Goal: Task Accomplishment & Management: Manage account settings

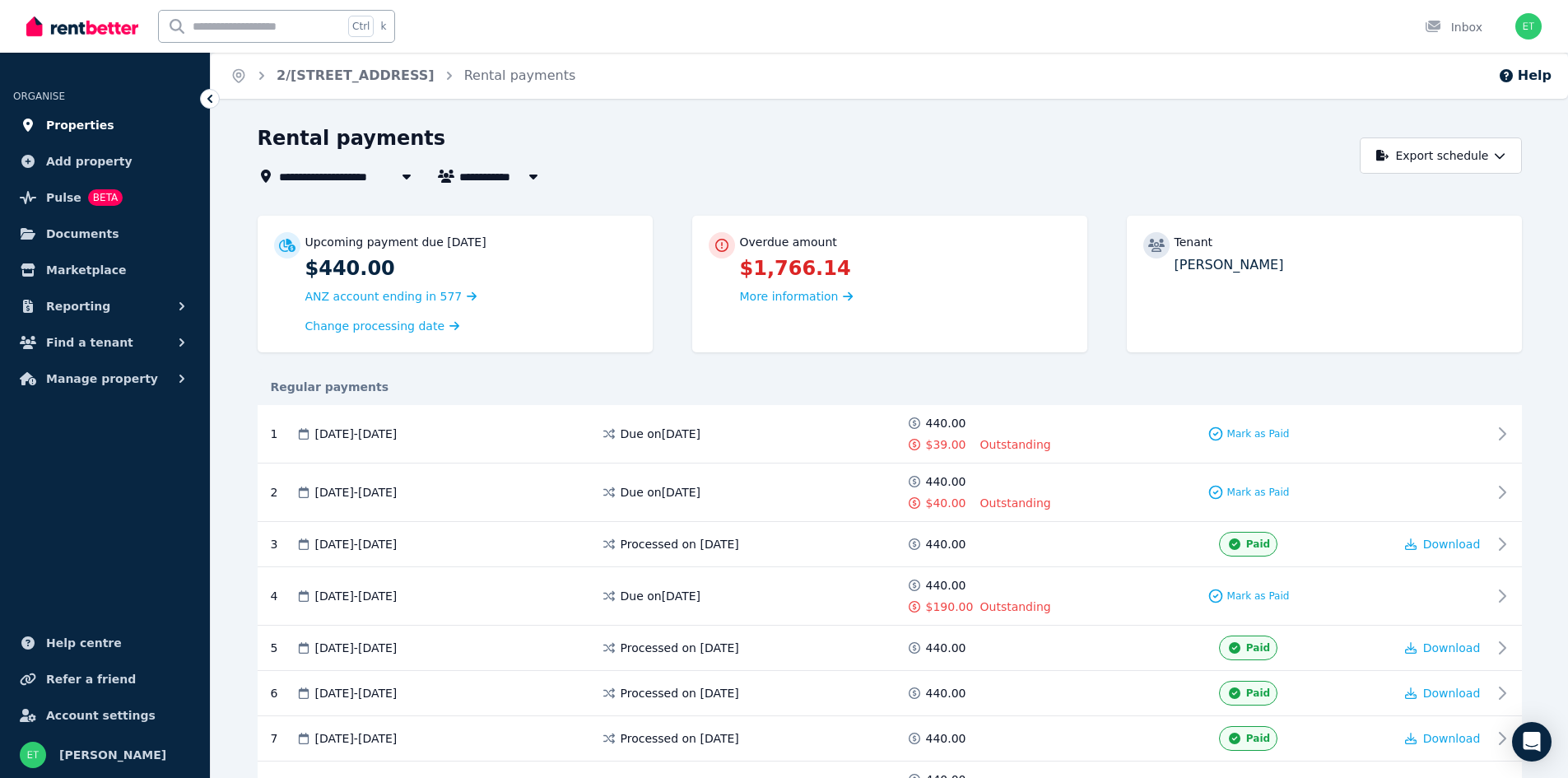
click at [96, 116] on span "Properties" at bounding box center [80, 125] width 68 height 20
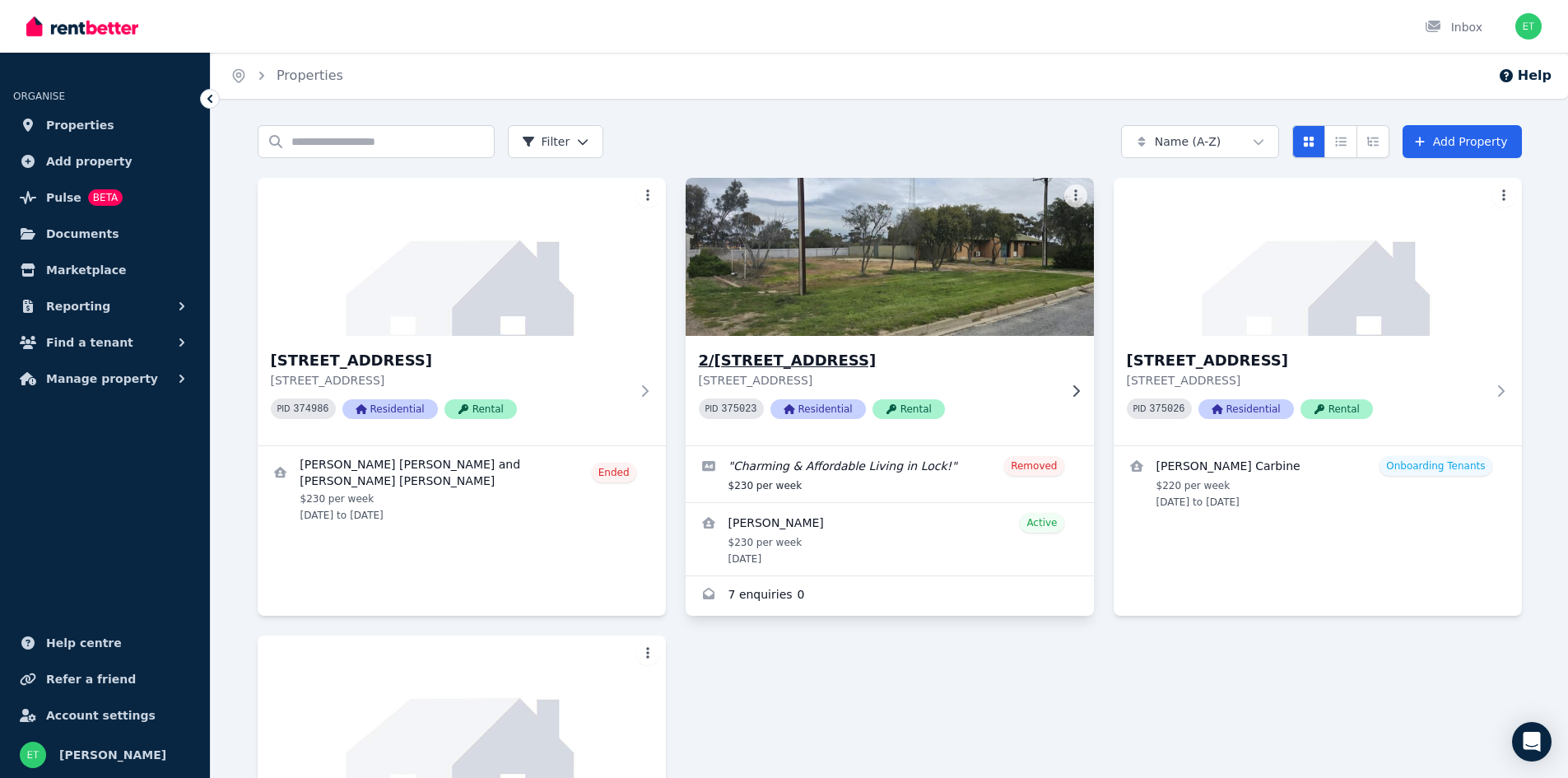
click at [901, 338] on div "2/[STREET_ADDRESS] PID 375023 Residential Rental" at bounding box center [890, 391] width 409 height 110
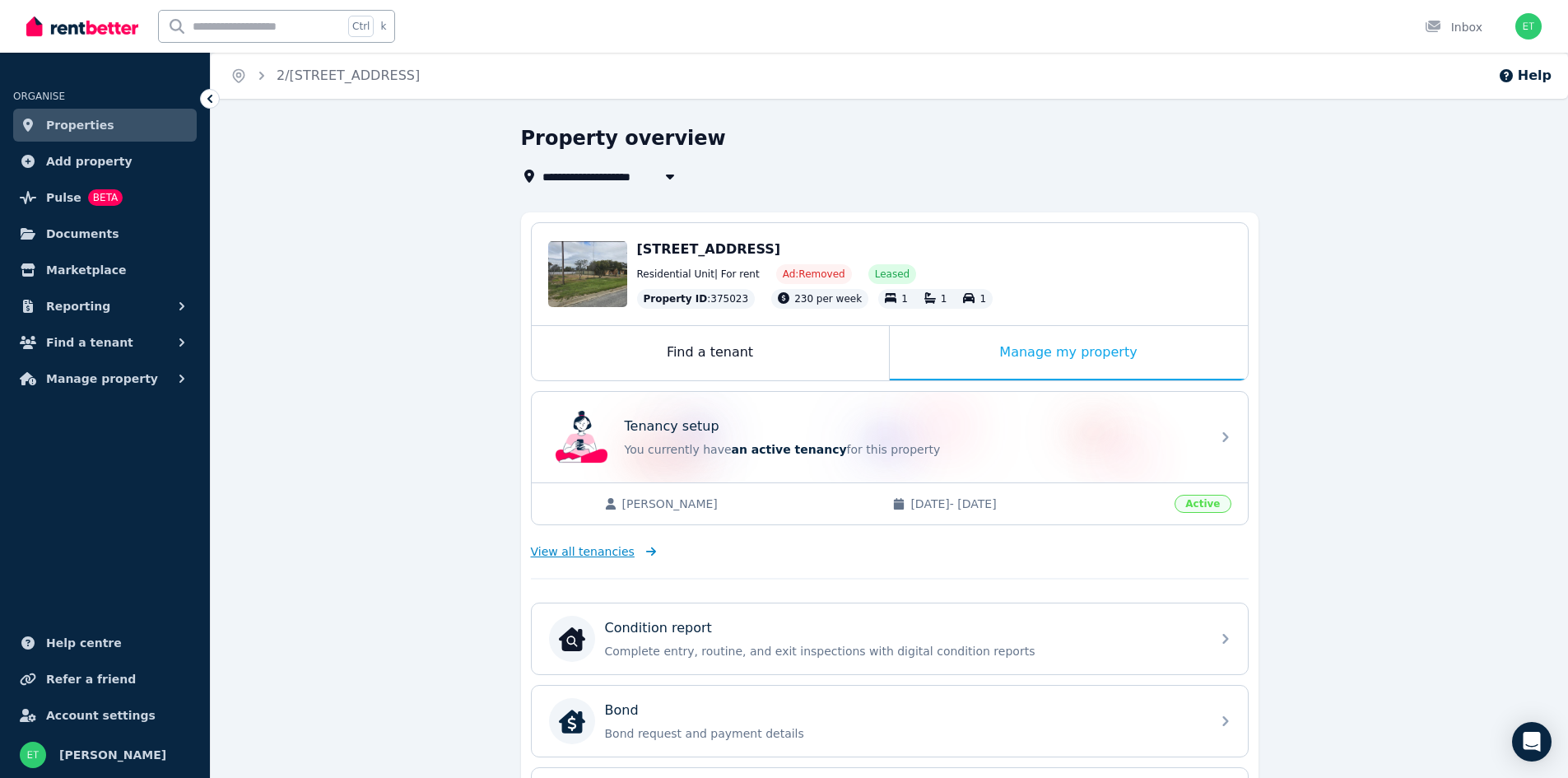
click at [593, 551] on span "View all tenancies" at bounding box center [583, 552] width 103 height 16
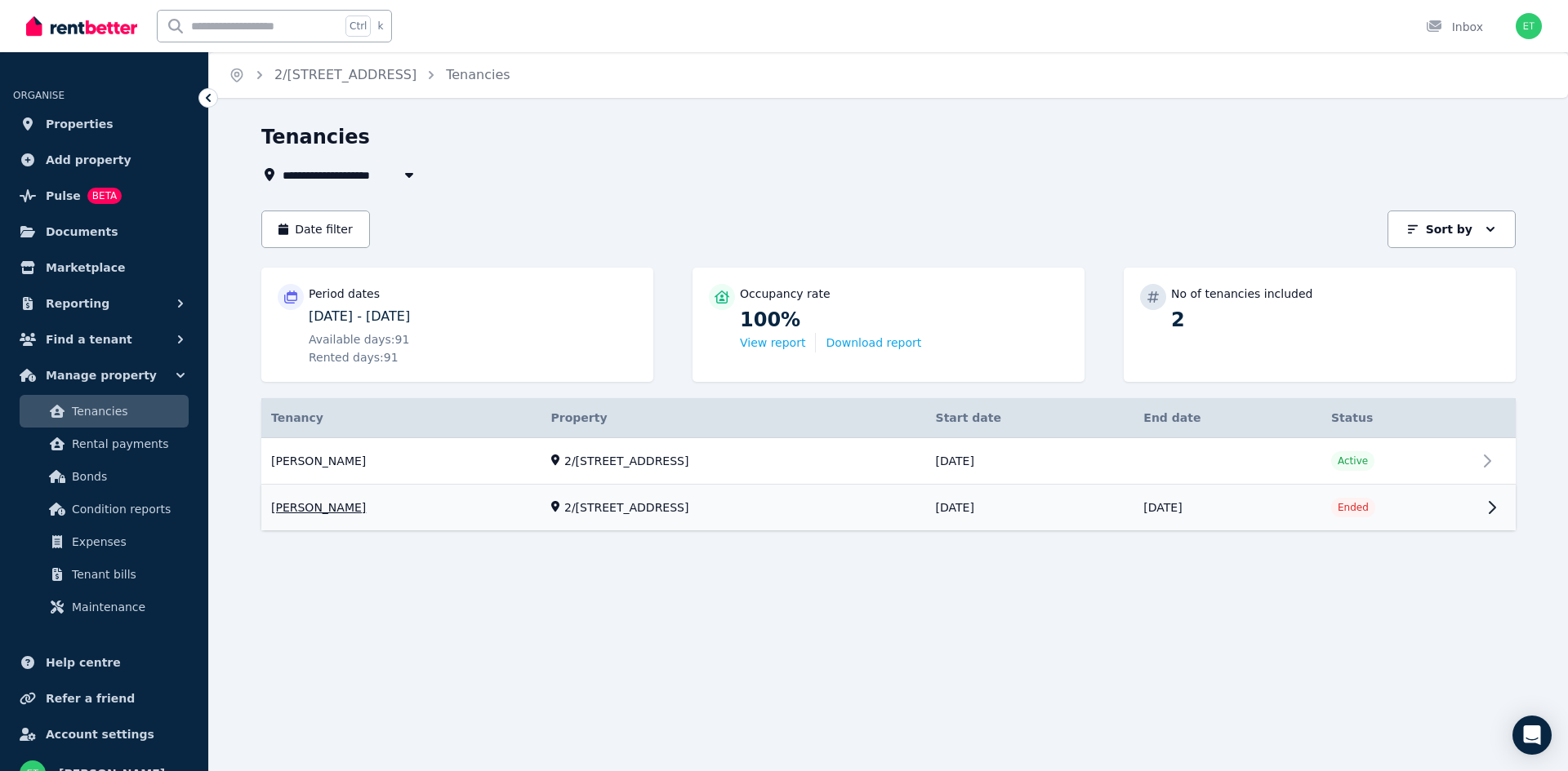
click at [328, 510] on link "View property details" at bounding box center [888, 508] width 1254 height 46
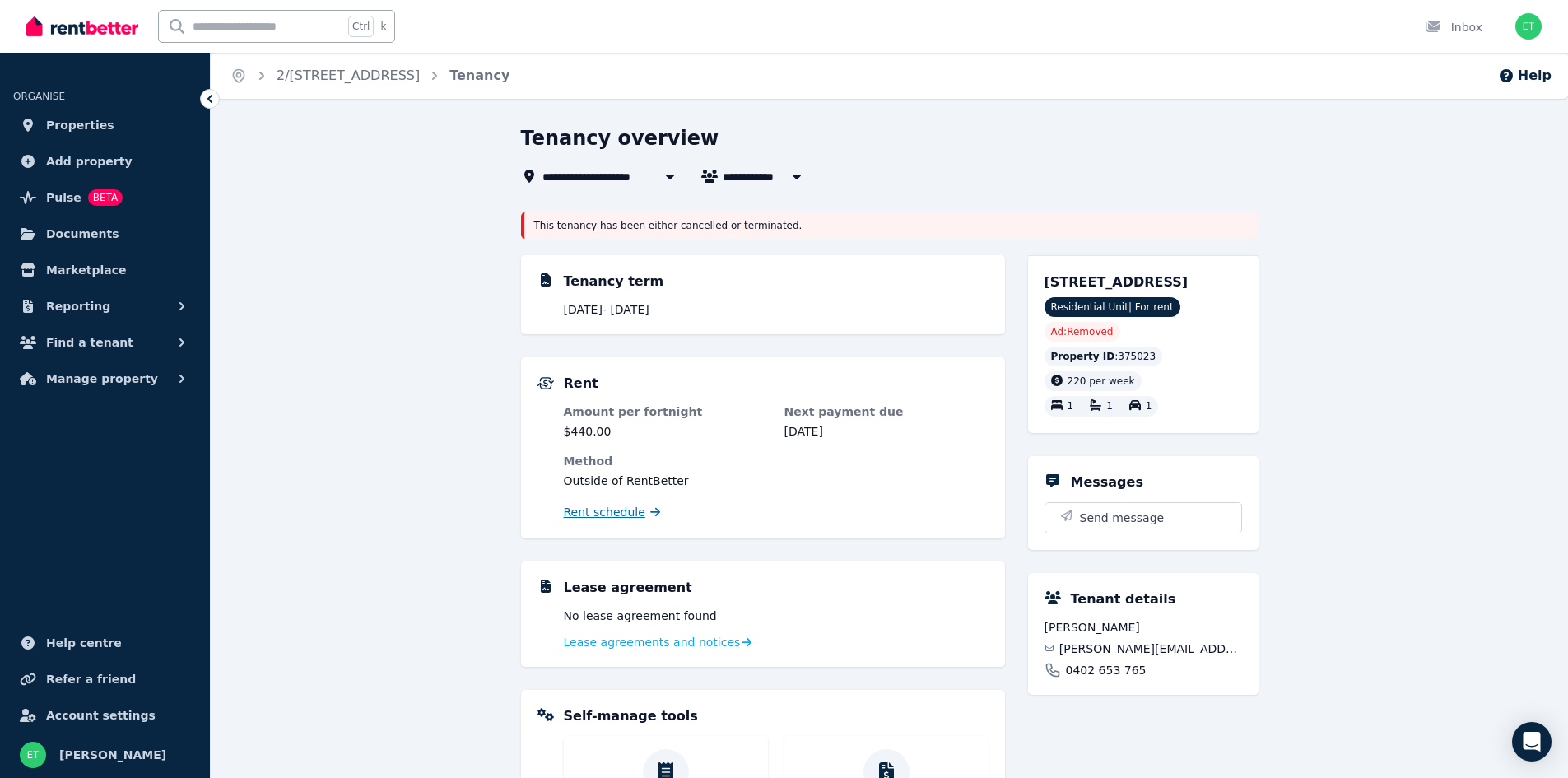
click at [578, 512] on span "Rent schedule" at bounding box center [605, 512] width 82 height 16
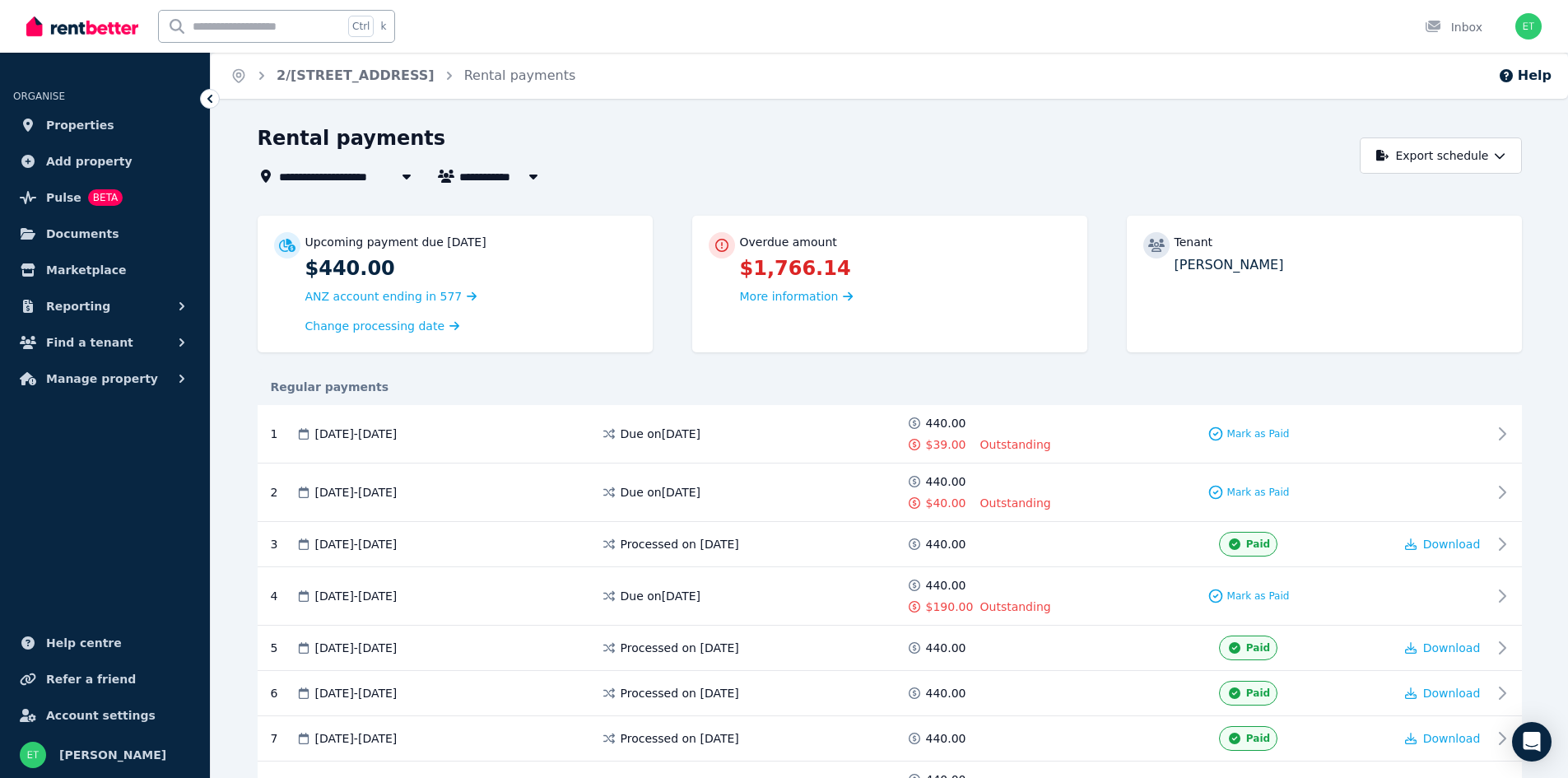
click at [532, 177] on icon "button" at bounding box center [532, 177] width 8 height 5
click at [634, 141] on div "Rental payments" at bounding box center [804, 141] width 1093 height 32
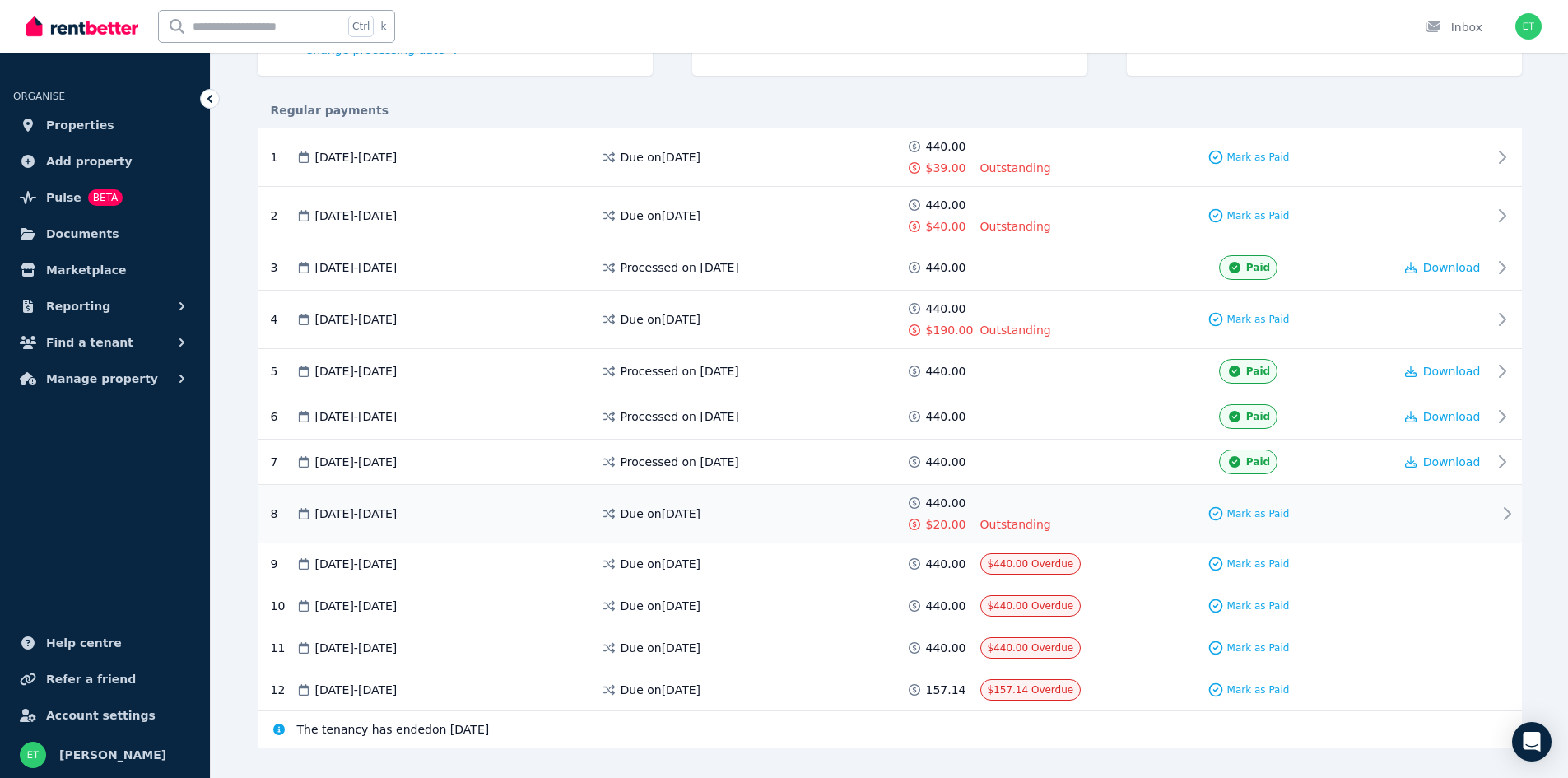
scroll to position [306, 0]
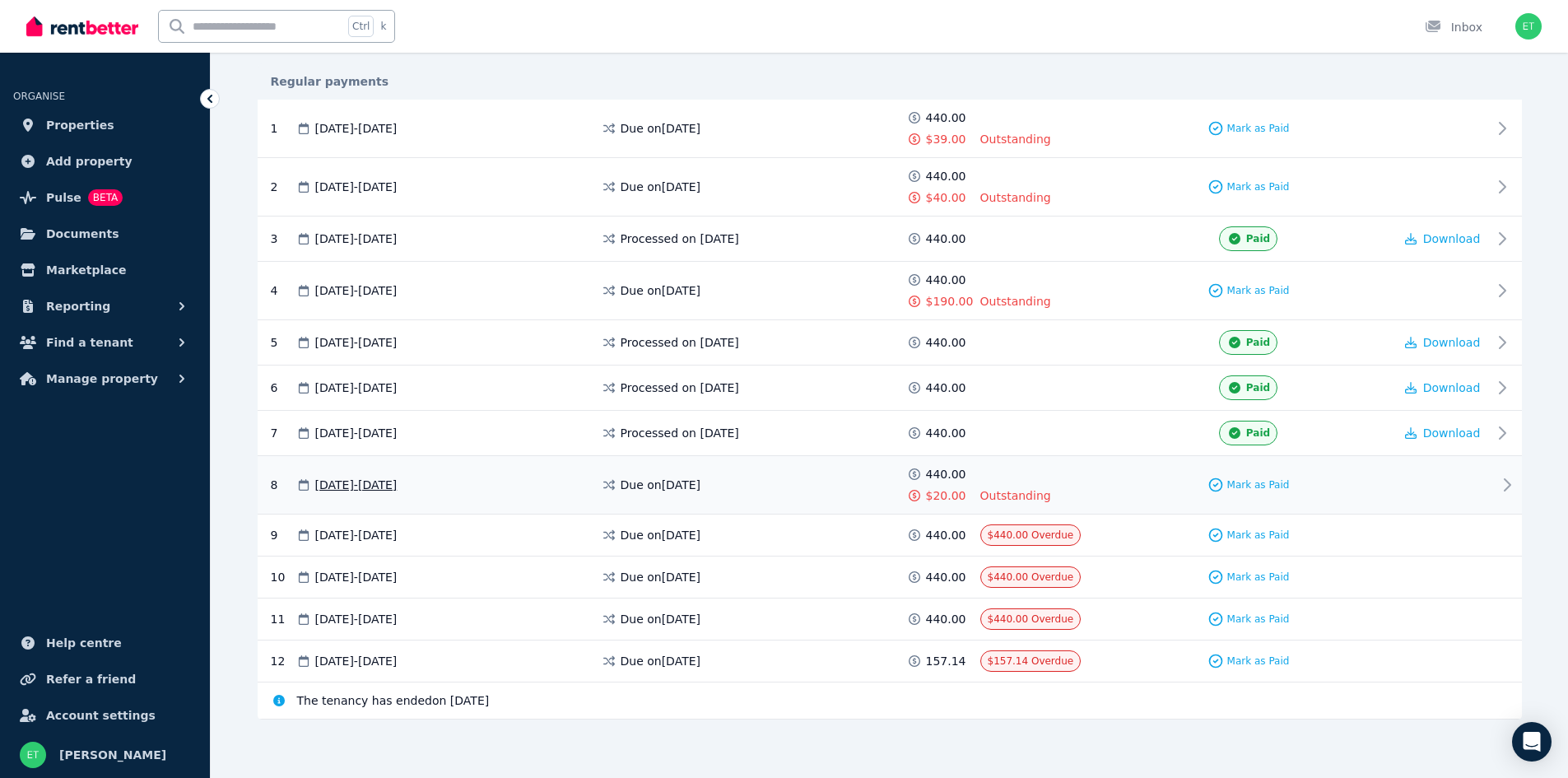
click at [1499, 491] on icon at bounding box center [1507, 485] width 20 height 20
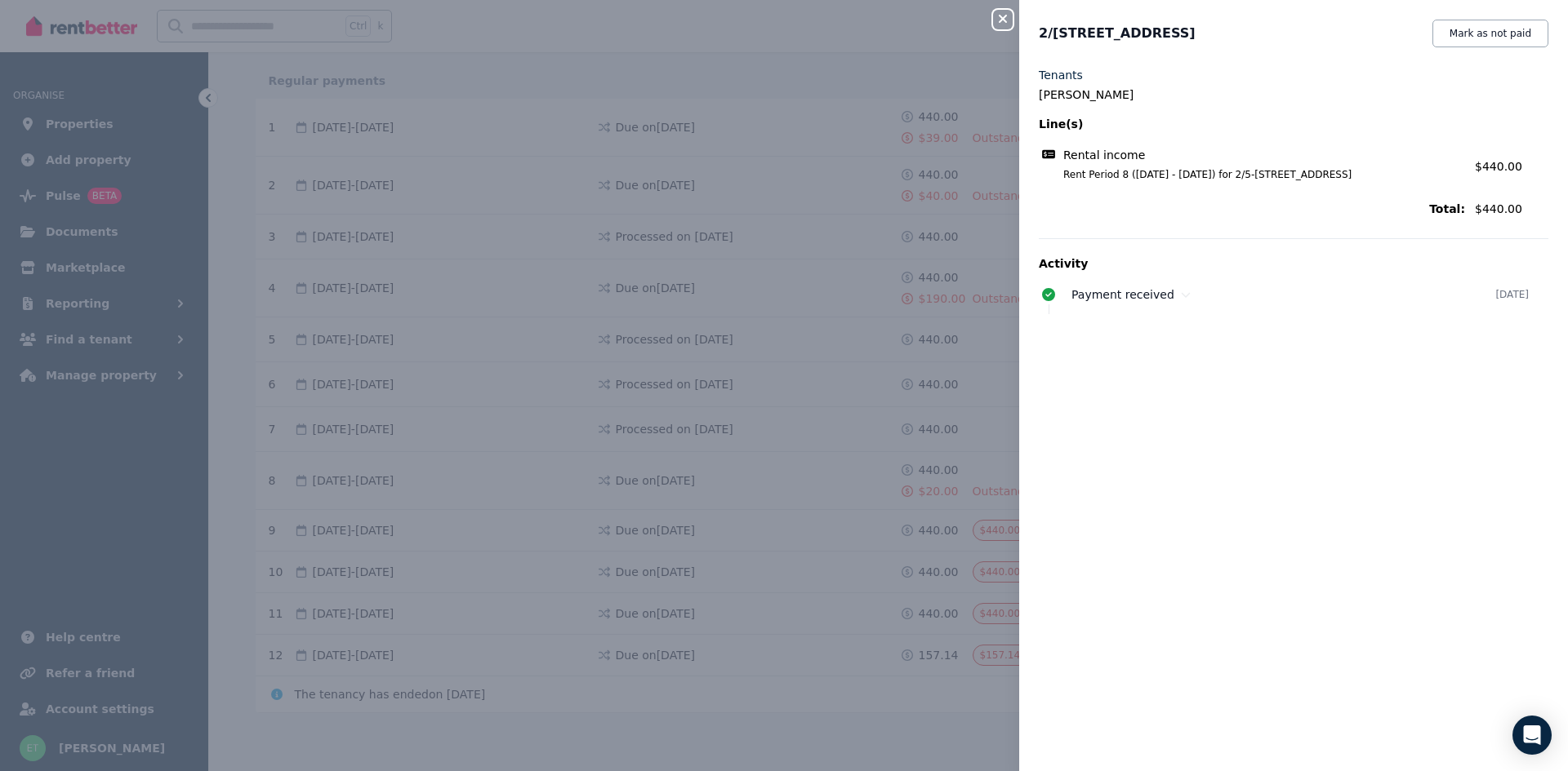
click at [919, 165] on div "Close panel 2/[STREET_ADDRESS], Lock Mark as not paid Tenants [PERSON_NAME] Lin…" at bounding box center [784, 386] width 1568 height 771
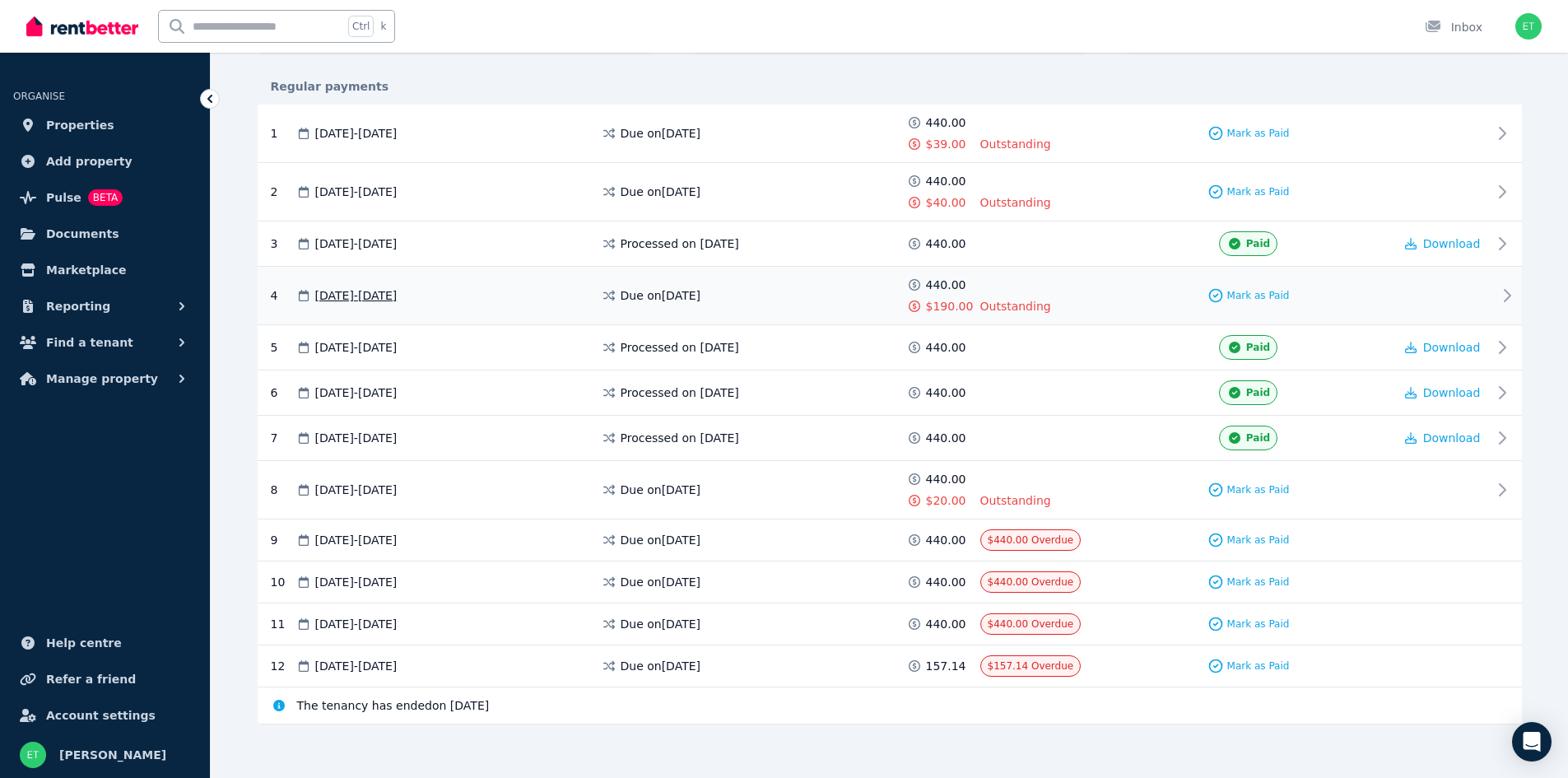
scroll to position [0, 0]
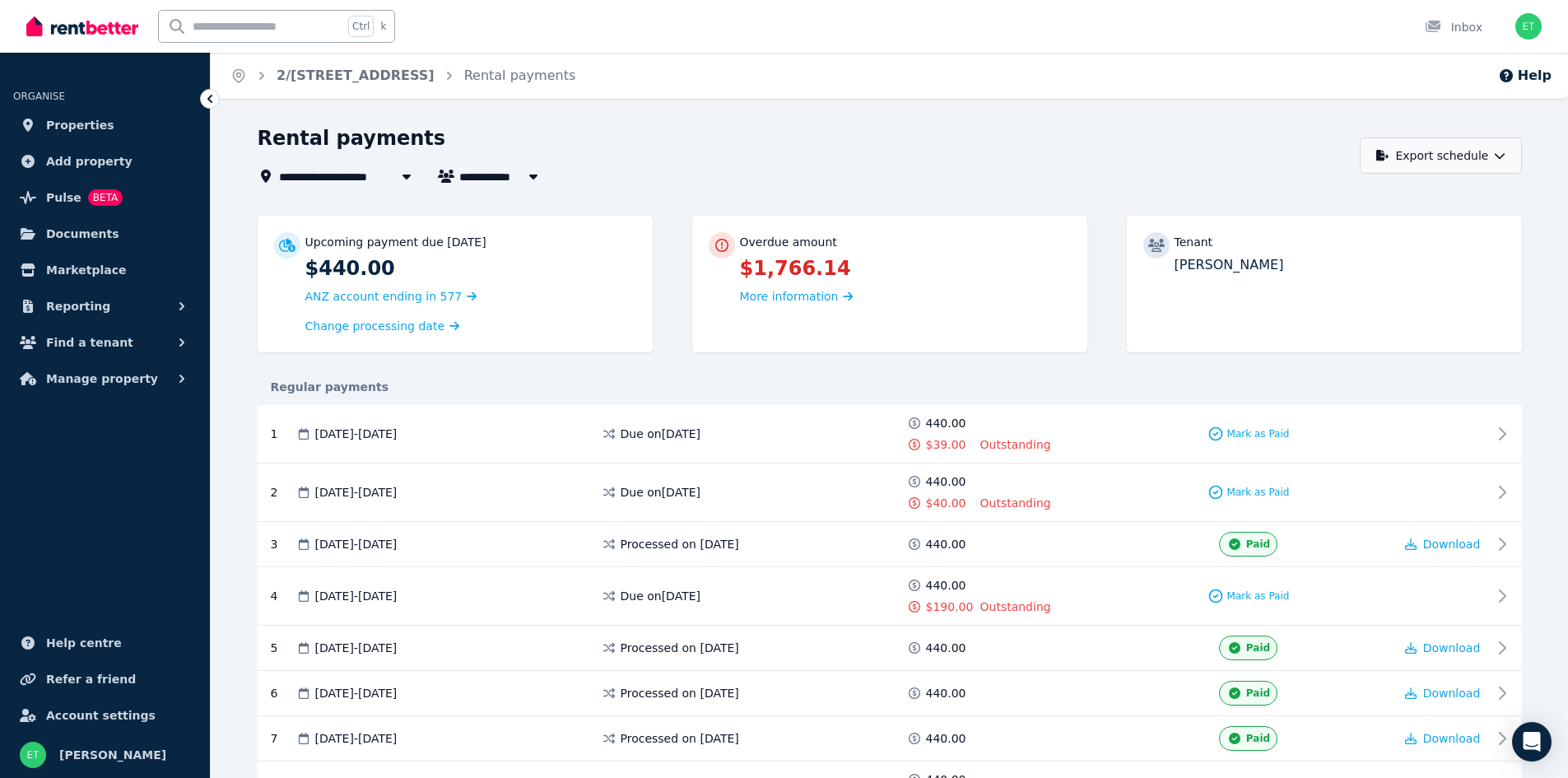
click at [1501, 155] on icon "button" at bounding box center [1500, 155] width 12 height 12
click at [1235, 142] on div "Rental payments" at bounding box center [804, 141] width 1093 height 32
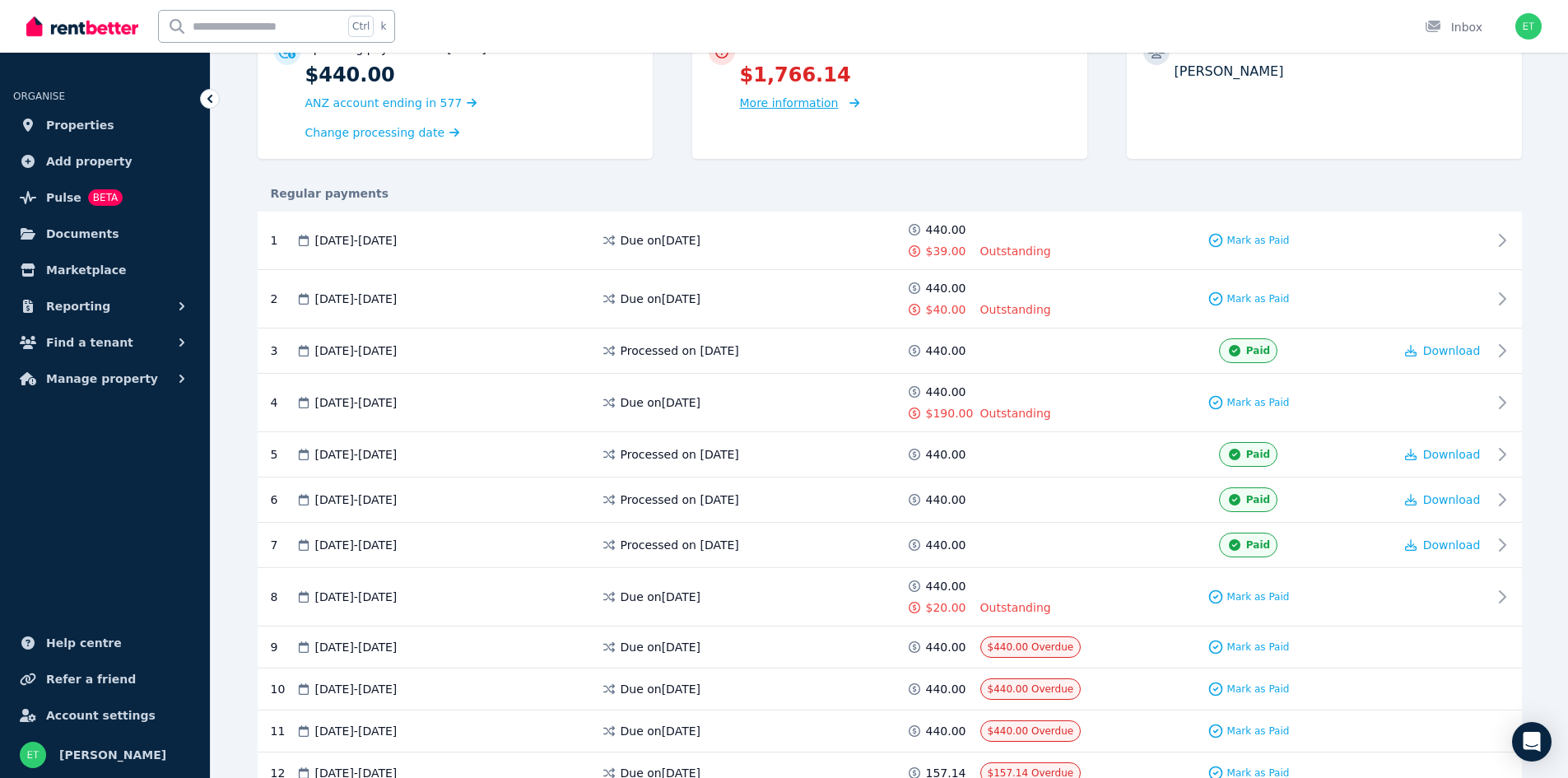
scroll to position [306, 0]
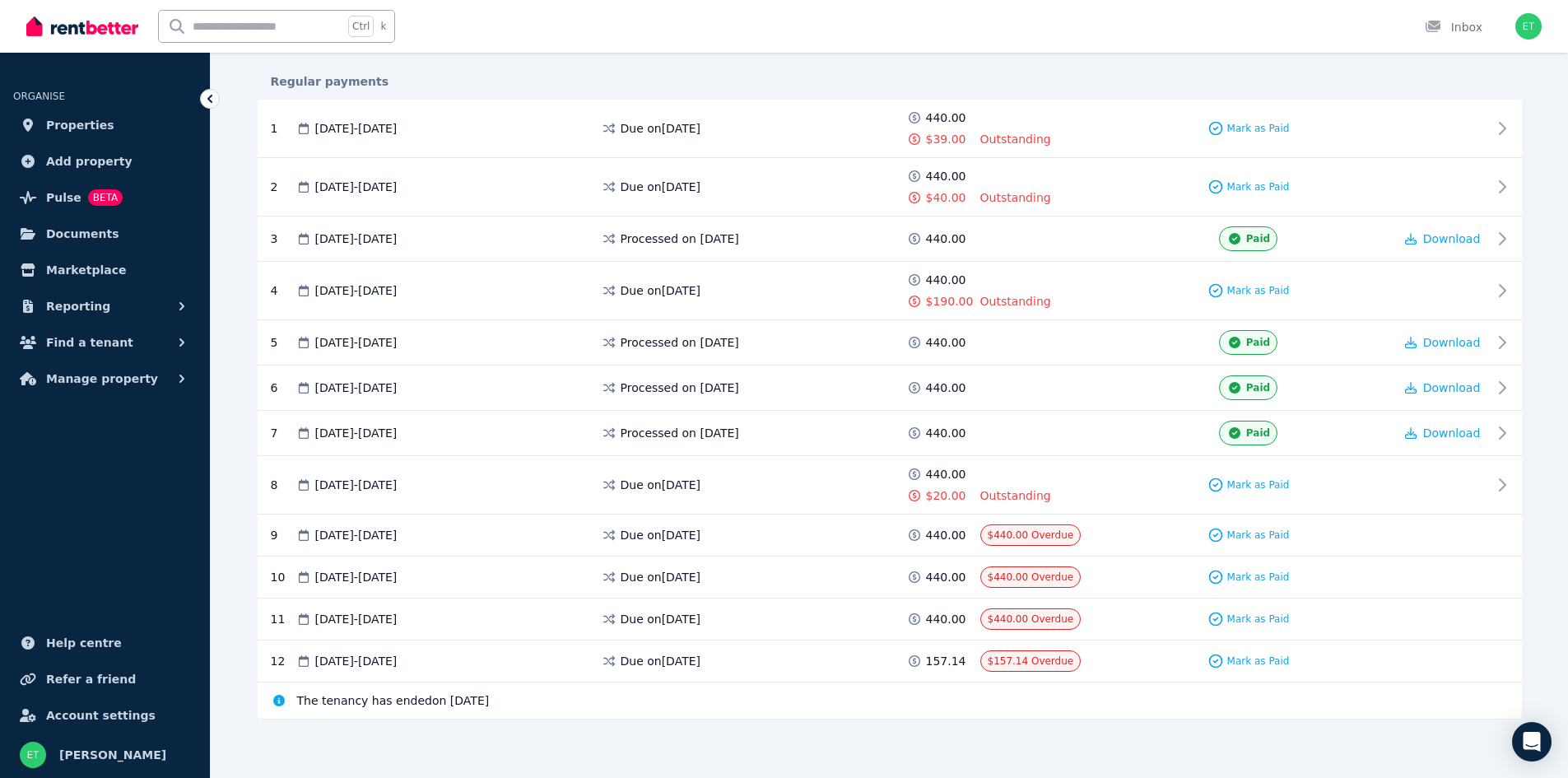
click at [276, 699] on icon at bounding box center [279, 701] width 12 height 12
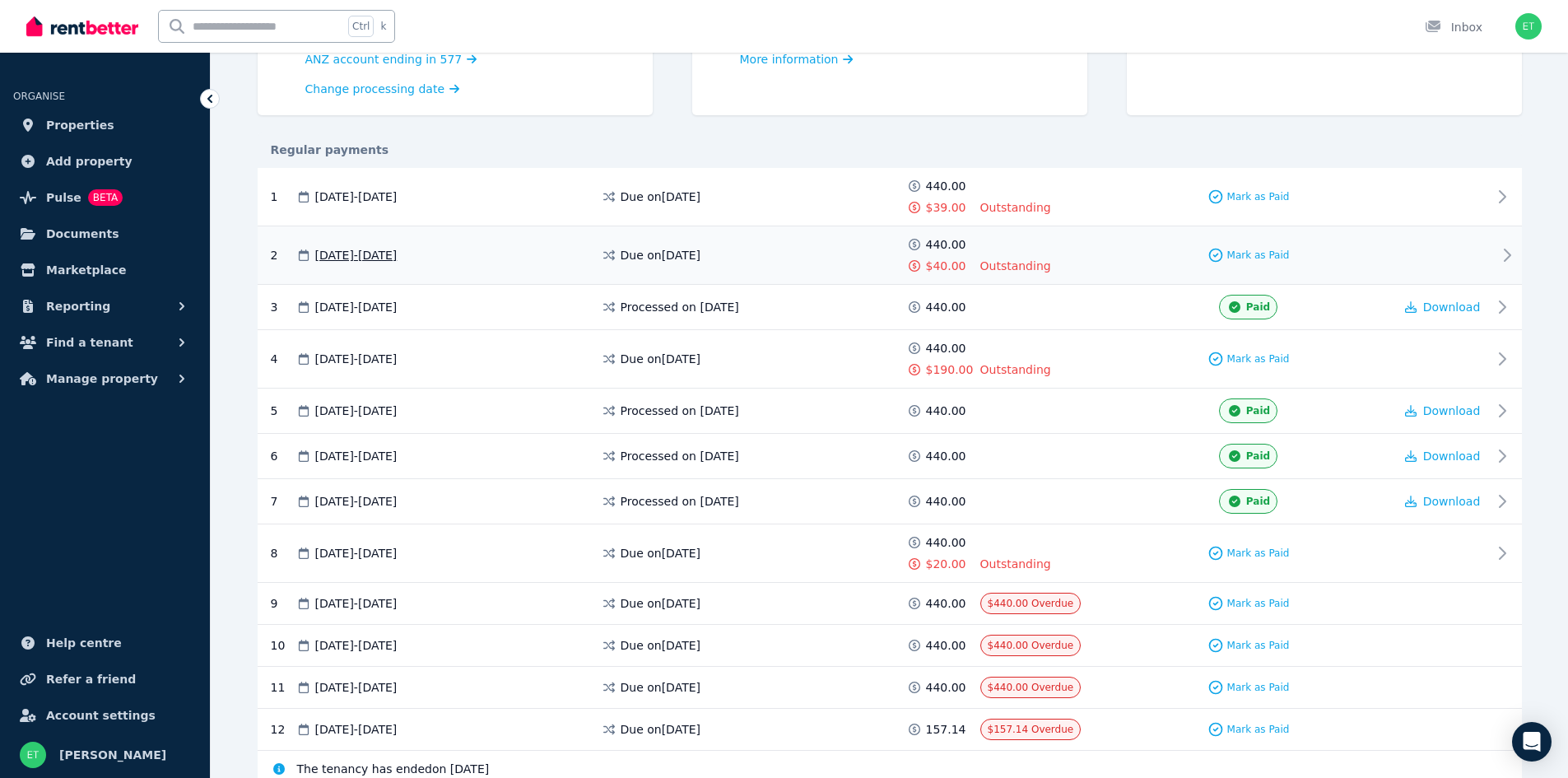
scroll to position [0, 0]
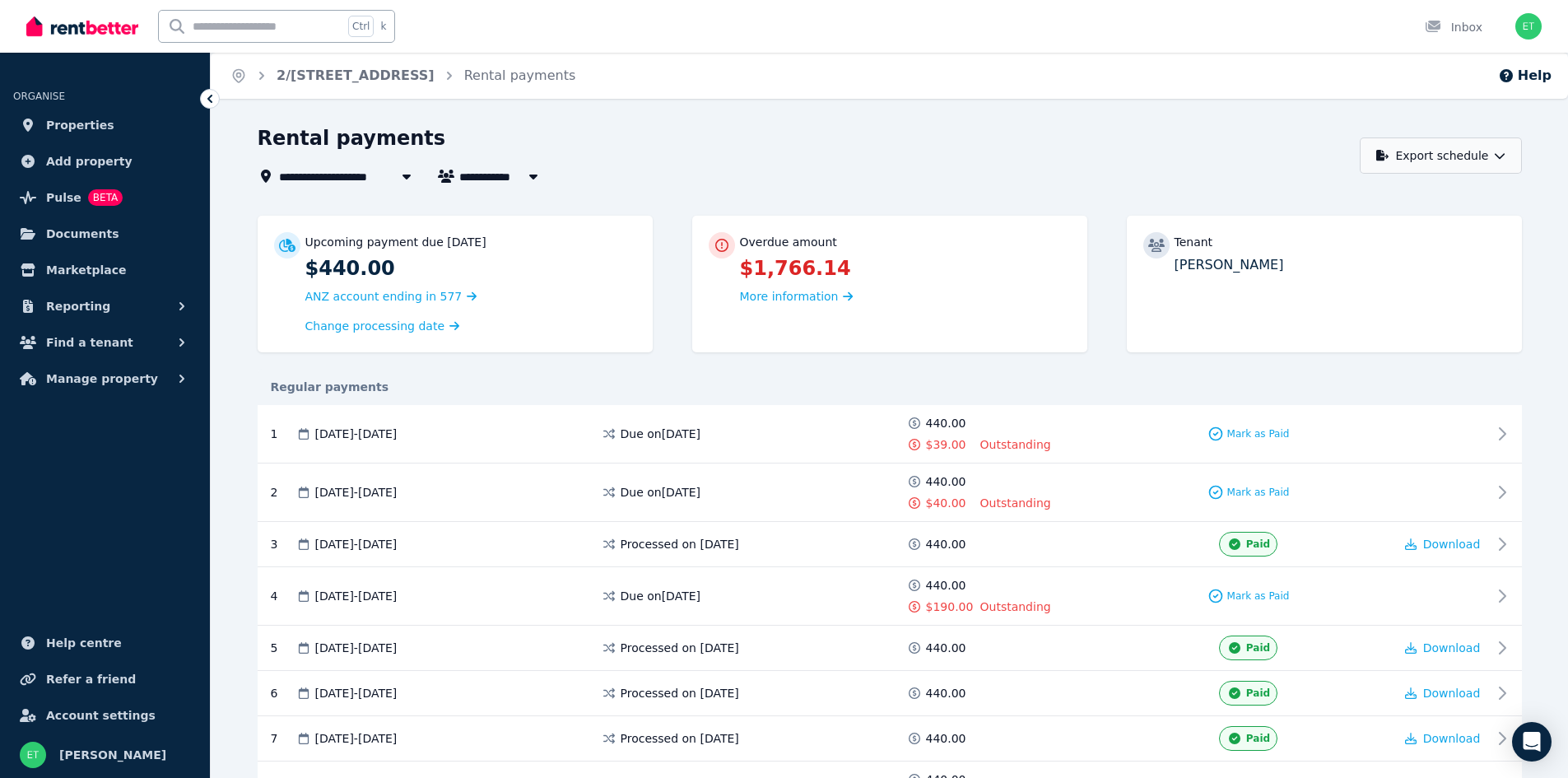
click at [1484, 156] on button "Export schedule" at bounding box center [1441, 156] width 162 height 36
click at [1422, 198] on div "PDF" at bounding box center [1442, 199] width 140 height 16
click at [532, 178] on icon "button" at bounding box center [532, 177] width 8 height 5
click at [599, 157] on div "**********" at bounding box center [804, 155] width 1093 height 61
click at [1474, 157] on button "Export schedule" at bounding box center [1441, 156] width 162 height 36
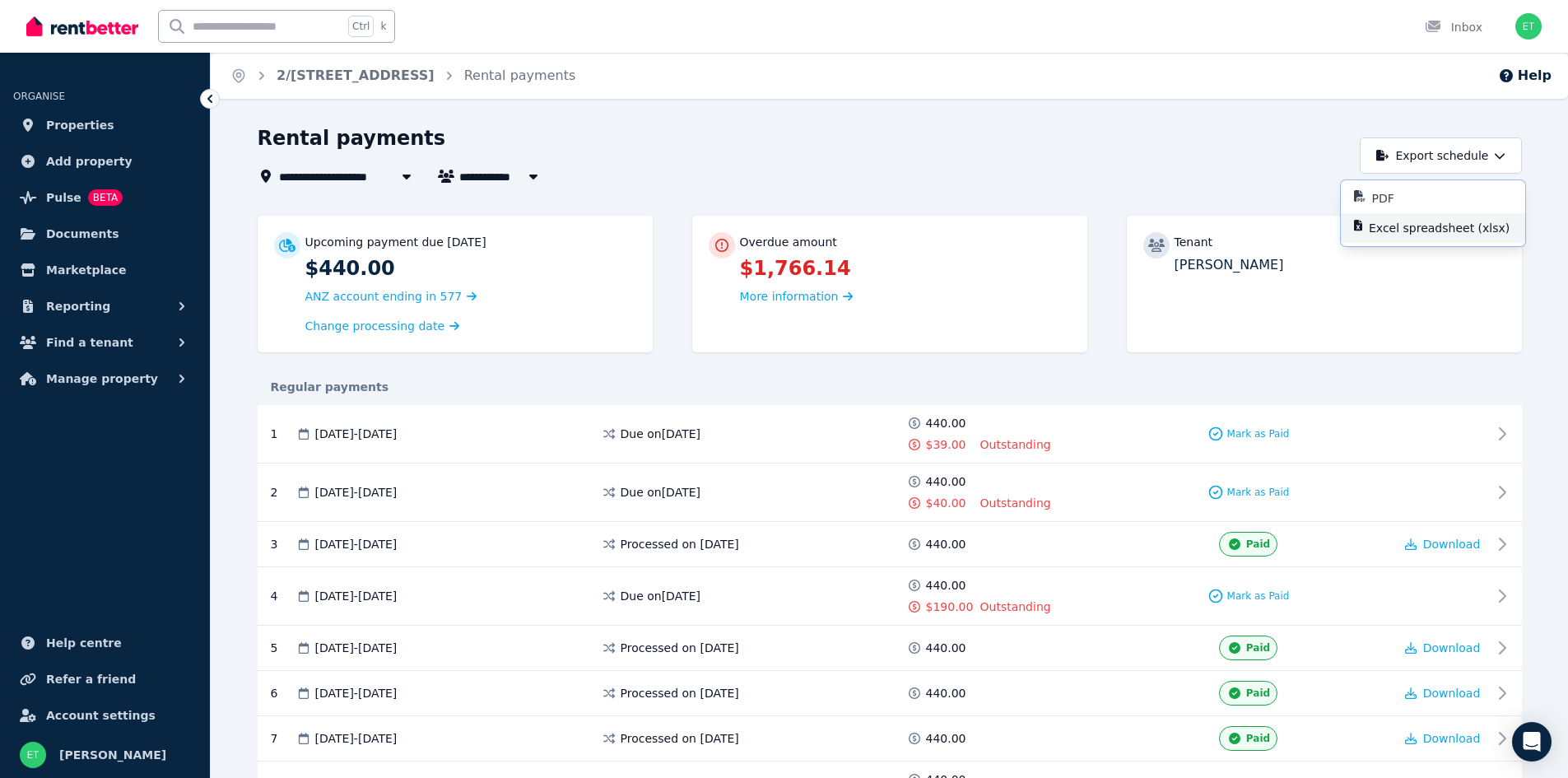
click at [1404, 220] on p "Excel spreadsheet (xlsx)" at bounding box center [1447, 229] width 154 height 16
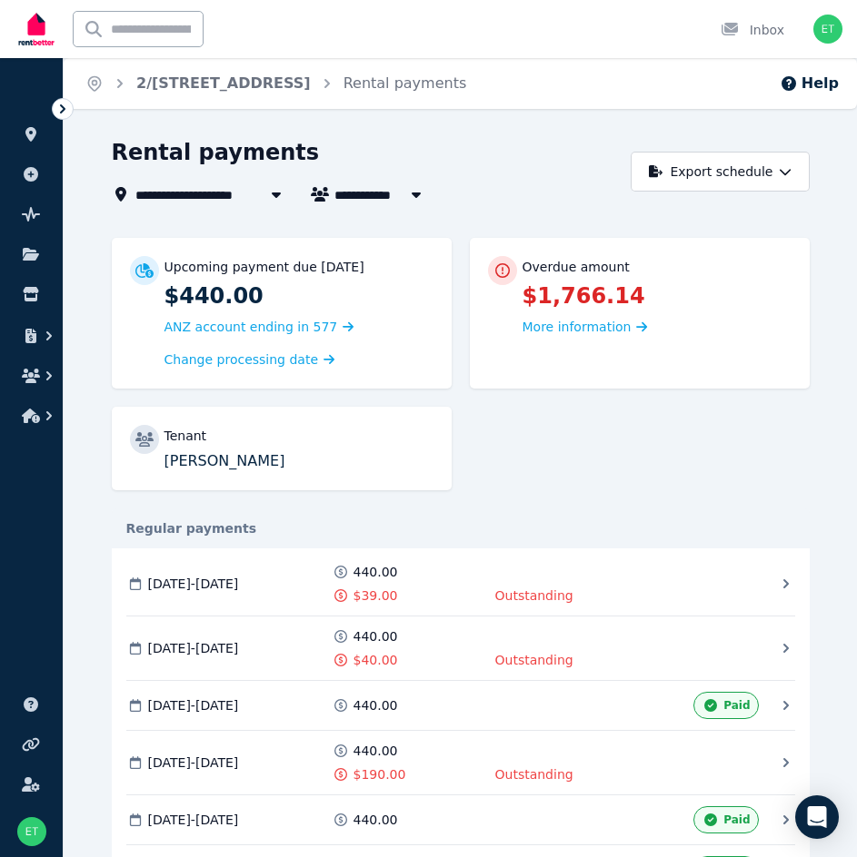
click at [419, 202] on button "button" at bounding box center [416, 194] width 33 height 22
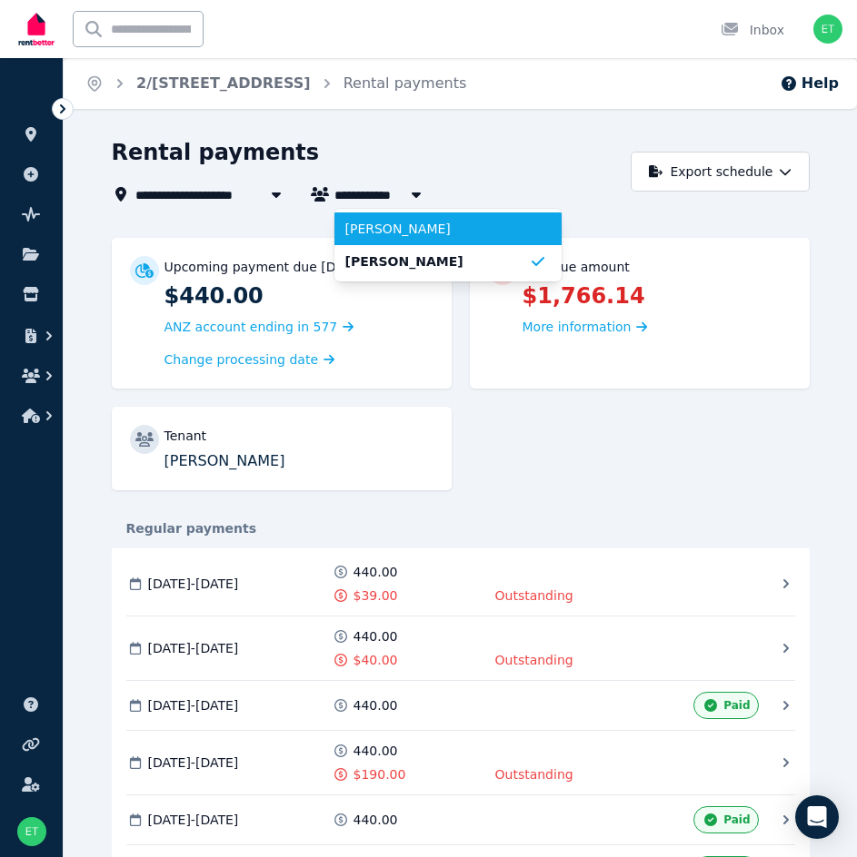
click at [394, 235] on span "[PERSON_NAME]" at bounding box center [436, 229] width 183 height 18
type input "*********"
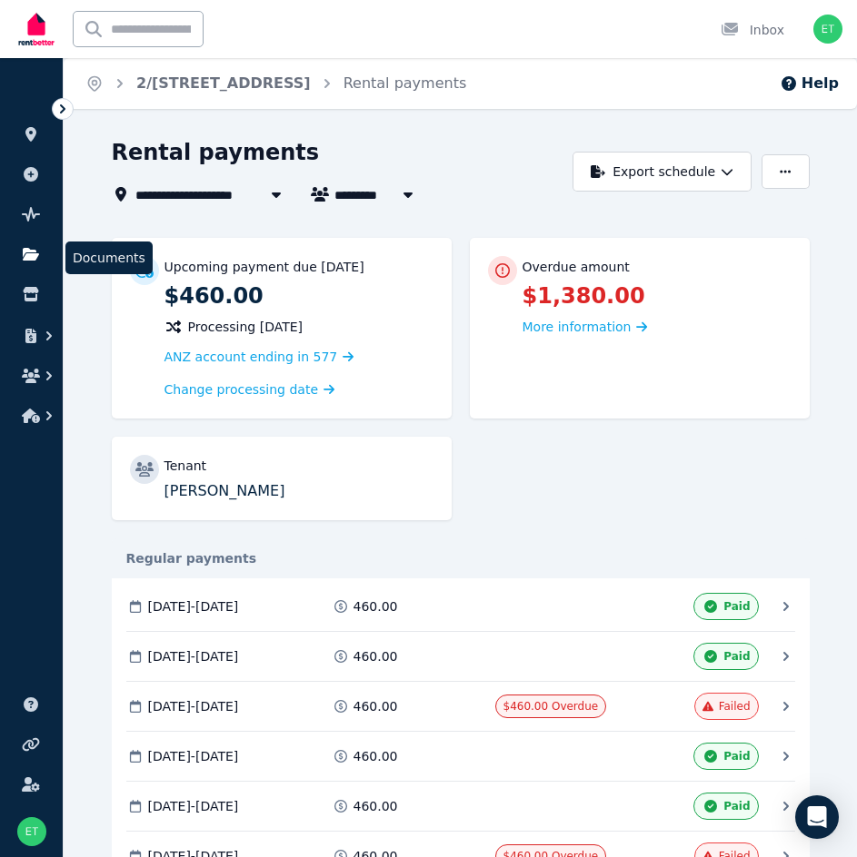
click at [27, 250] on icon at bounding box center [31, 254] width 16 height 13
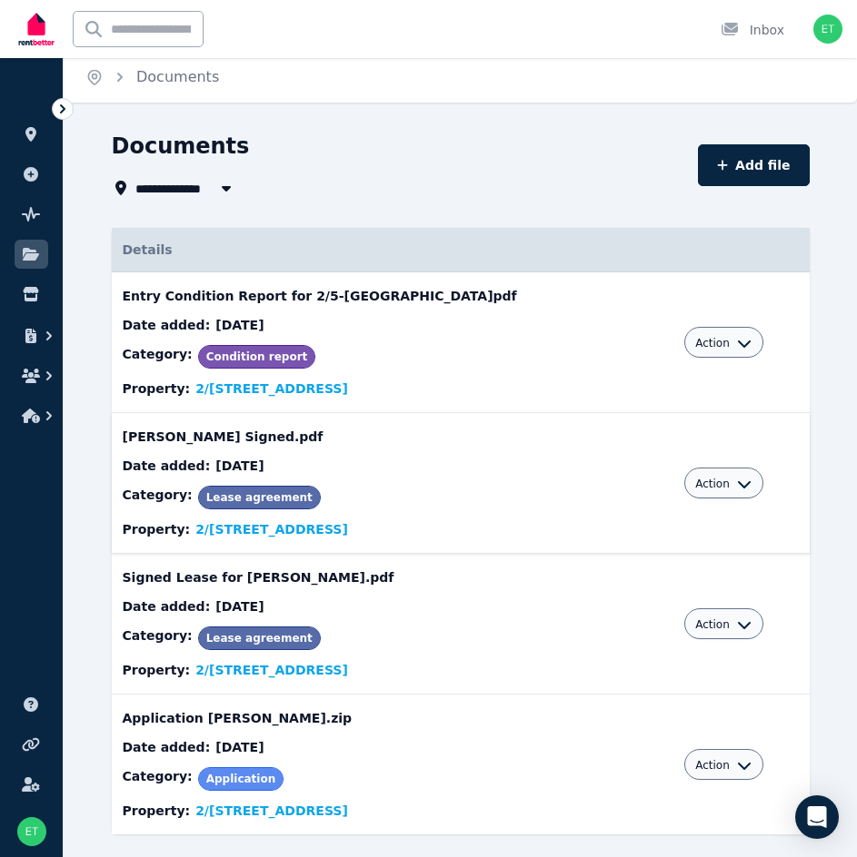
scroll to position [49, 0]
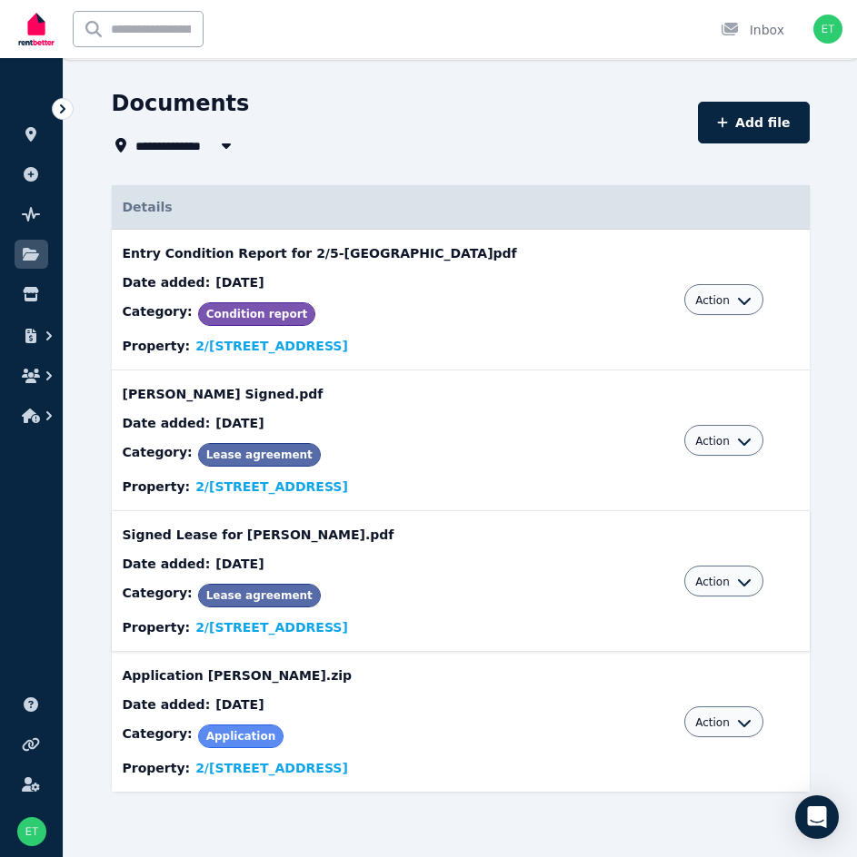
click at [707, 583] on span "Action" at bounding box center [712, 582] width 35 height 15
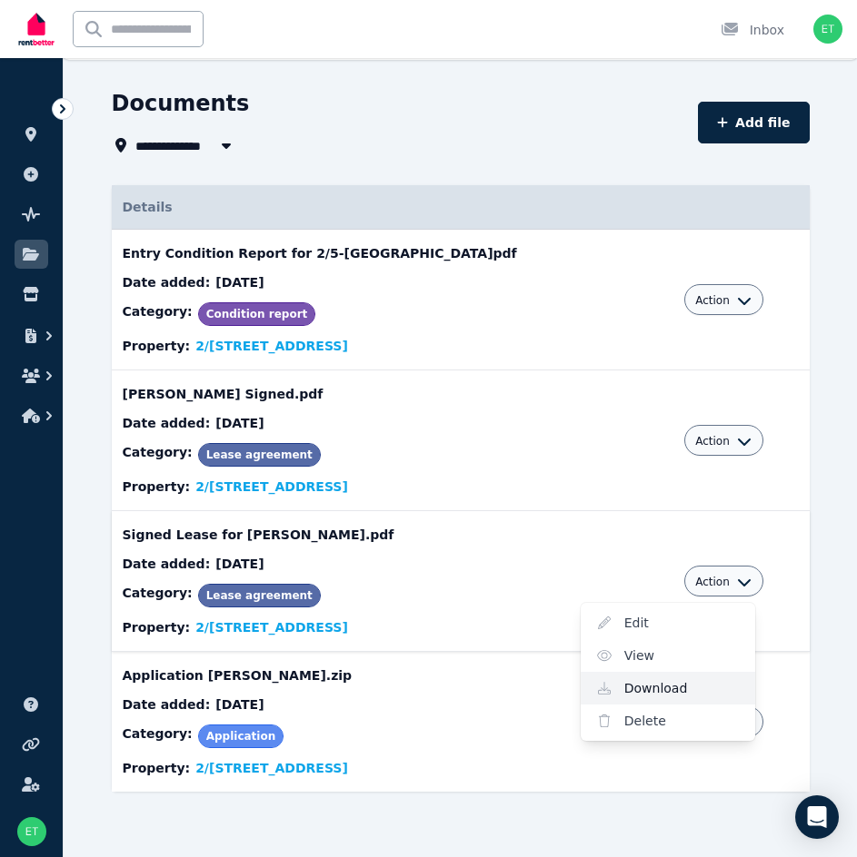
click at [662, 690] on link "Download" at bounding box center [667, 688] width 174 height 33
